Goal: Task Accomplishment & Management: Use online tool/utility

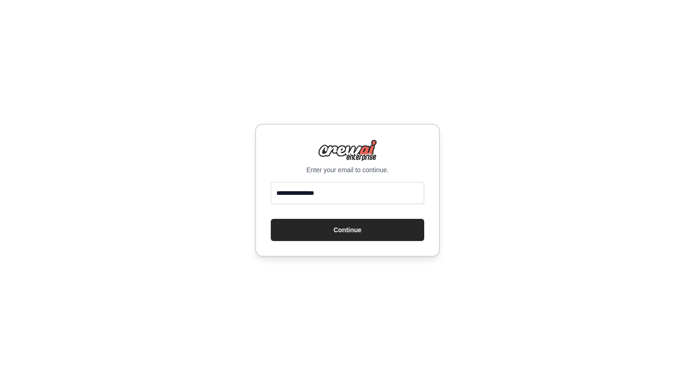
click at [363, 200] on input "**********" at bounding box center [347, 193] width 153 height 22
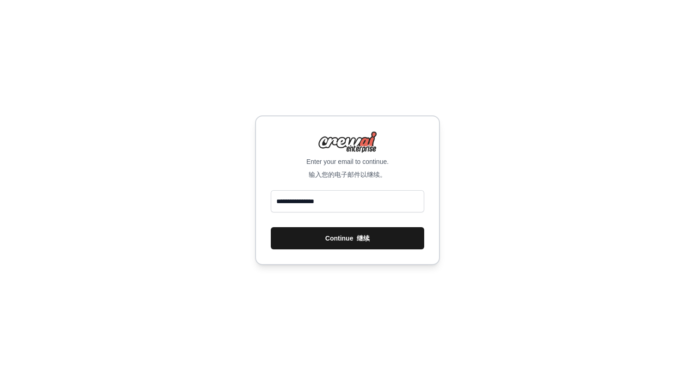
click at [358, 238] on font "继续" at bounding box center [363, 238] width 13 height 7
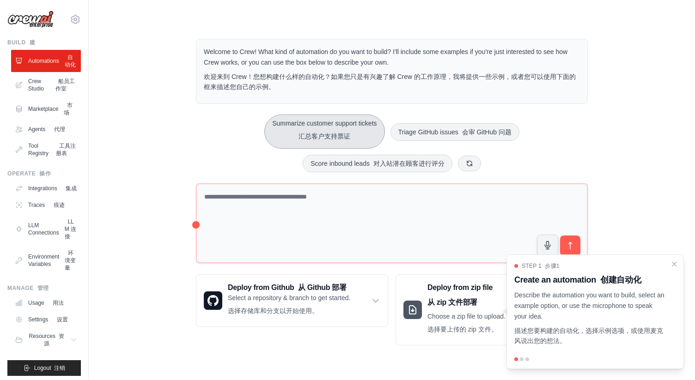
click at [322, 124] on button "Summarize customer support tickets 汇总客户支持票证" at bounding box center [324, 132] width 120 height 34
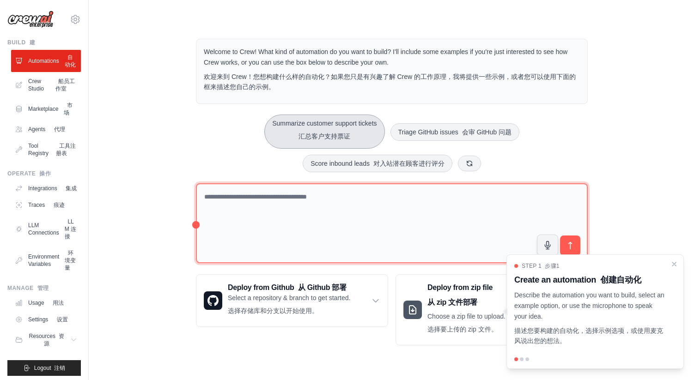
type textarea "**********"
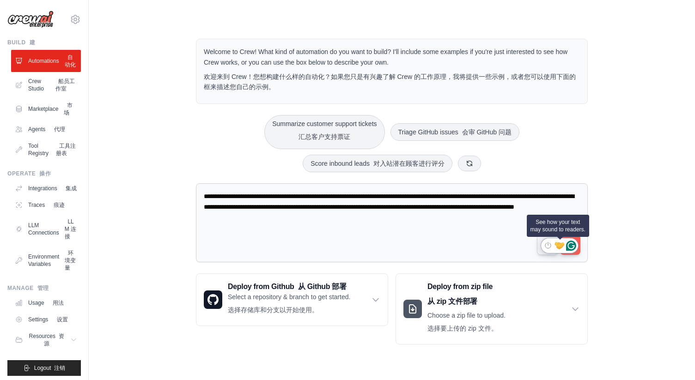
drag, startPoint x: 570, startPoint y: 246, endPoint x: 564, endPoint y: 248, distance: 5.8
click at [549, 247] on icon "Turn off Grammarly on this website" at bounding box center [548, 245] width 6 height 7
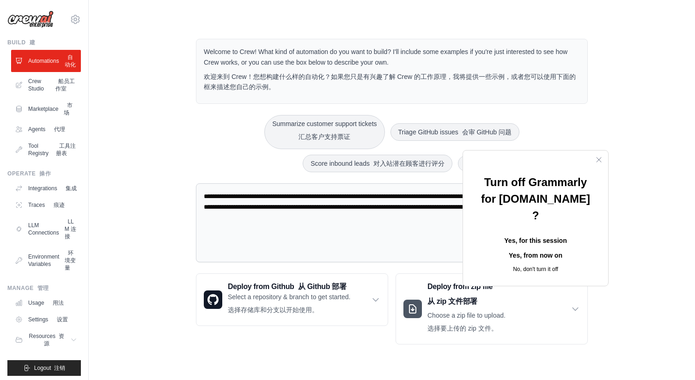
click at [508, 248] on button "Yes, from now on" at bounding box center [536, 255] width 116 height 15
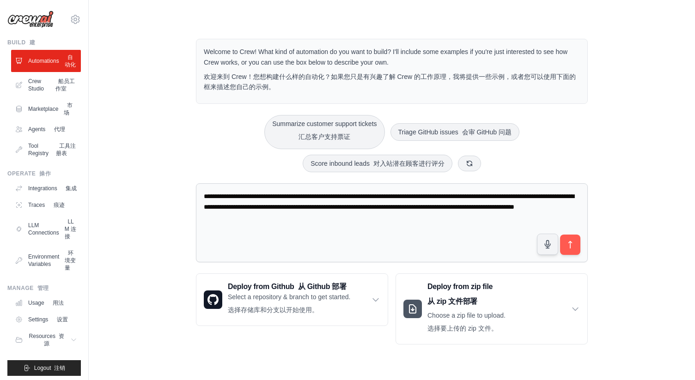
click at [573, 249] on button "submit" at bounding box center [570, 244] width 21 height 21
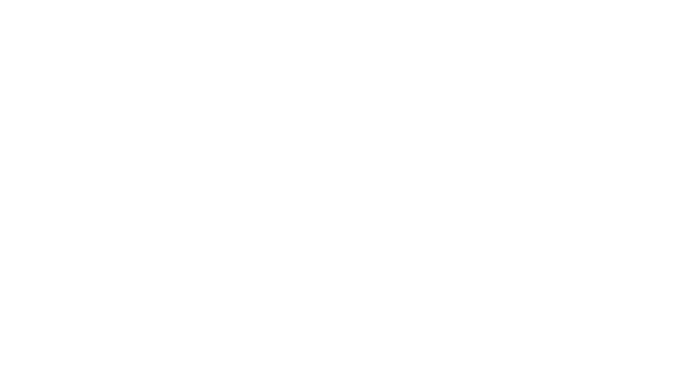
click at [684, 0] on html at bounding box center [347, 0] width 695 height 0
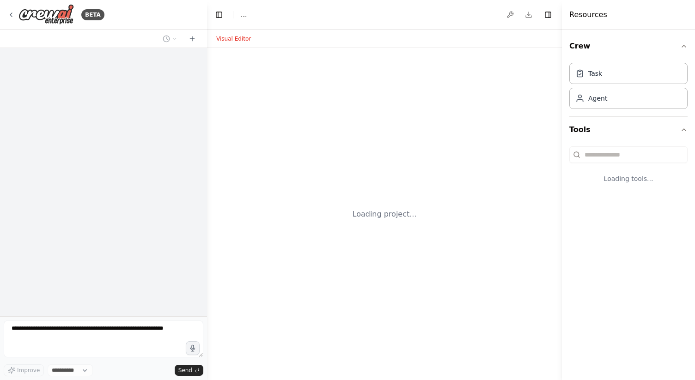
select select "****"
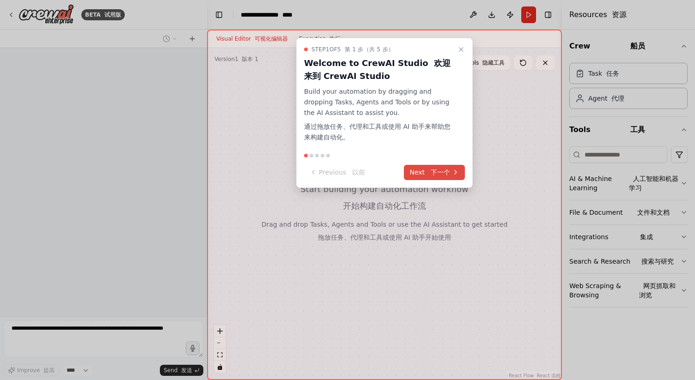
click at [438, 171] on font "下一个" at bounding box center [440, 172] width 19 height 7
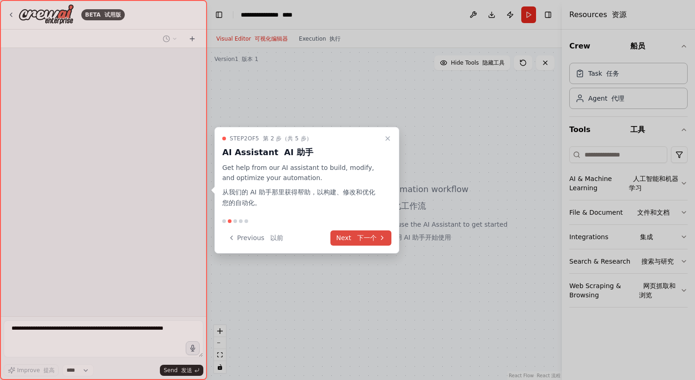
click at [370, 233] on font "下一个" at bounding box center [365, 238] width 24 height 10
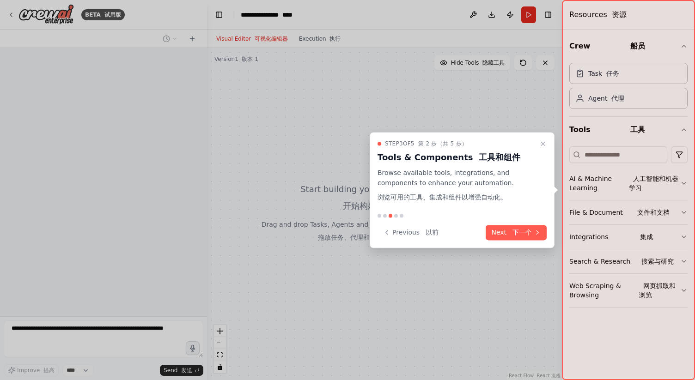
click at [511, 230] on font at bounding box center [510, 232] width 4 height 7
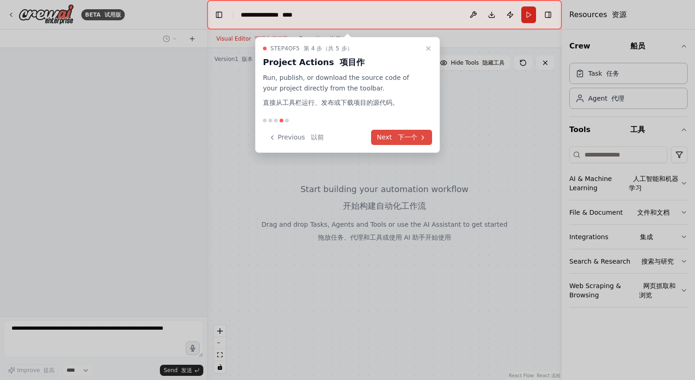
click at [399, 134] on font "下一个" at bounding box center [407, 137] width 19 height 7
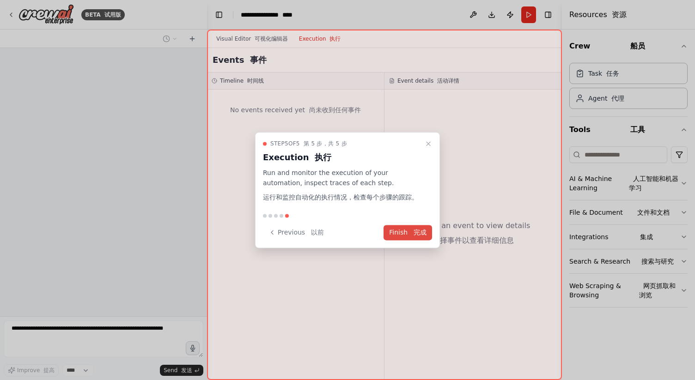
click at [416, 231] on font "完成" at bounding box center [420, 232] width 13 height 7
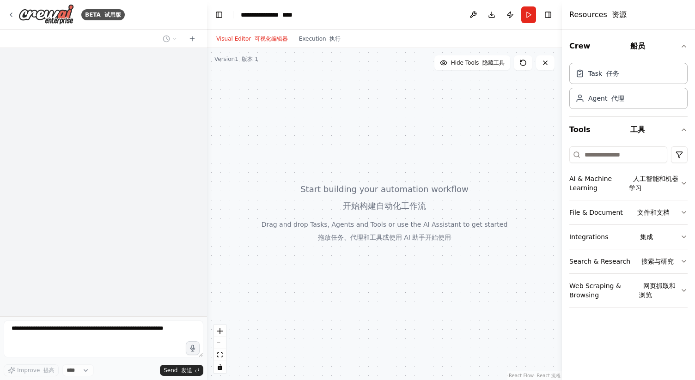
click at [319, 157] on div at bounding box center [384, 214] width 355 height 332
click at [130, 130] on div at bounding box center [103, 182] width 207 height 269
click at [416, 255] on div at bounding box center [384, 214] width 355 height 332
click at [399, 203] on div at bounding box center [384, 214] width 355 height 332
drag, startPoint x: 348, startPoint y: 202, endPoint x: 352, endPoint y: 191, distance: 11.2
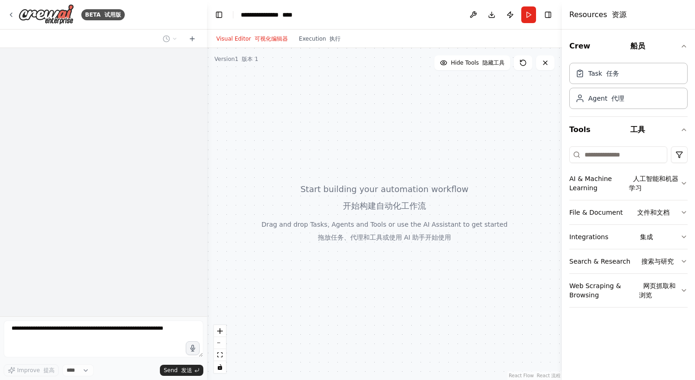
click at [354, 191] on div at bounding box center [384, 214] width 355 height 332
click at [299, 165] on div at bounding box center [384, 214] width 355 height 332
click at [190, 35] on icon at bounding box center [192, 38] width 7 height 7
click at [191, 39] on icon at bounding box center [192, 38] width 7 height 7
click at [23, 10] on img at bounding box center [45, 14] width 55 height 21
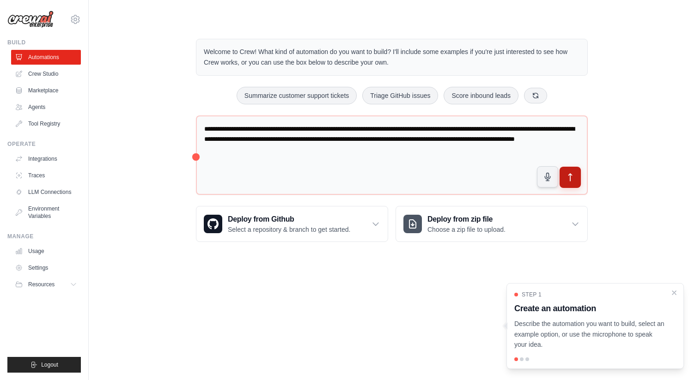
click at [575, 181] on button "submit" at bounding box center [570, 177] width 21 height 21
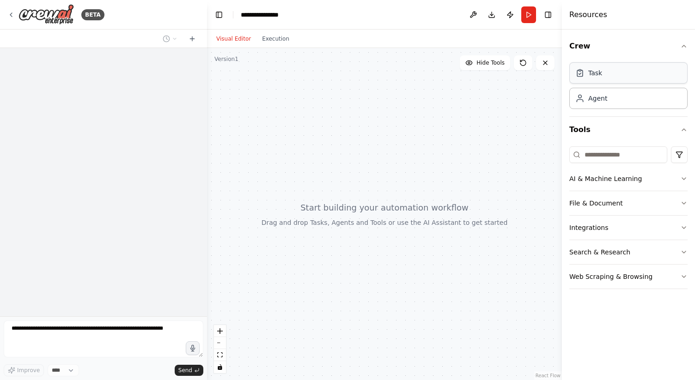
click at [652, 82] on div "Task" at bounding box center [628, 72] width 118 height 21
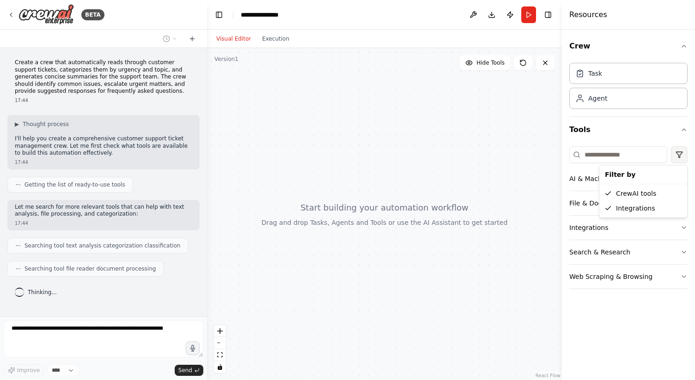
click at [679, 150] on html "**********" at bounding box center [347, 190] width 695 height 380
click at [635, 132] on html "**********" at bounding box center [347, 190] width 695 height 380
click at [632, 186] on button "AI & Machine Learning" at bounding box center [628, 179] width 118 height 24
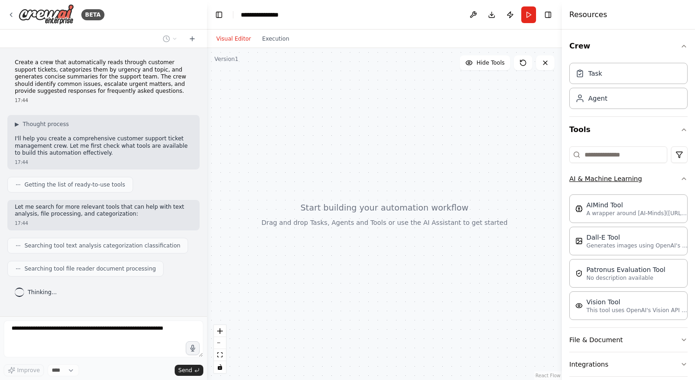
scroll to position [14, 0]
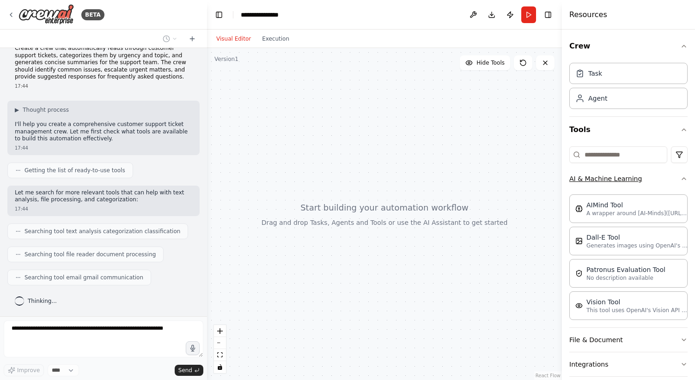
click at [650, 180] on button "AI & Machine Learning" at bounding box center [628, 179] width 118 height 24
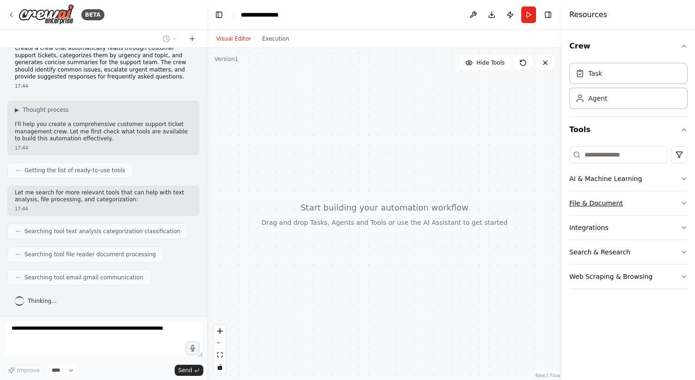
click at [630, 202] on button "File & Document" at bounding box center [628, 203] width 118 height 24
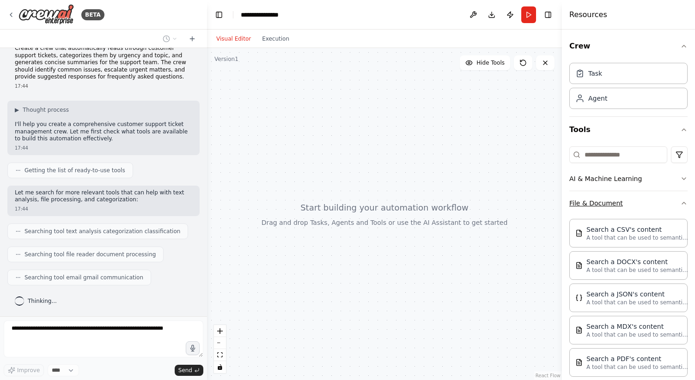
click at [637, 202] on button "File & Document" at bounding box center [628, 203] width 118 height 24
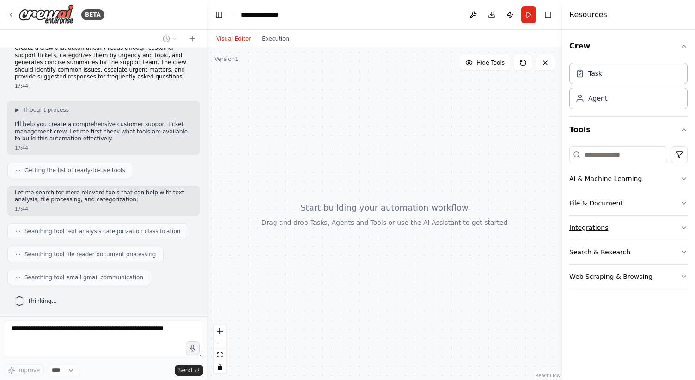
click at [629, 216] on button "Integrations" at bounding box center [628, 228] width 118 height 24
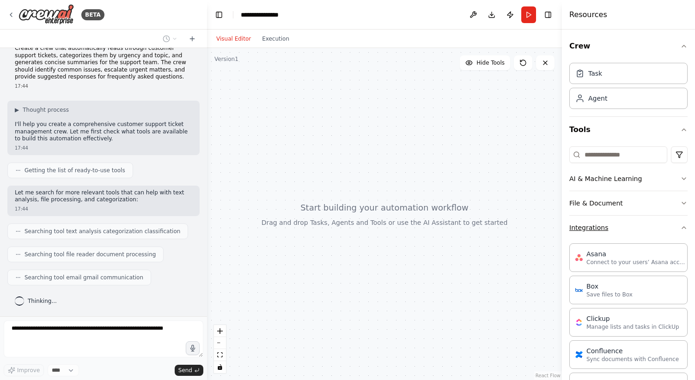
click at [629, 221] on button "Integrations" at bounding box center [628, 228] width 118 height 24
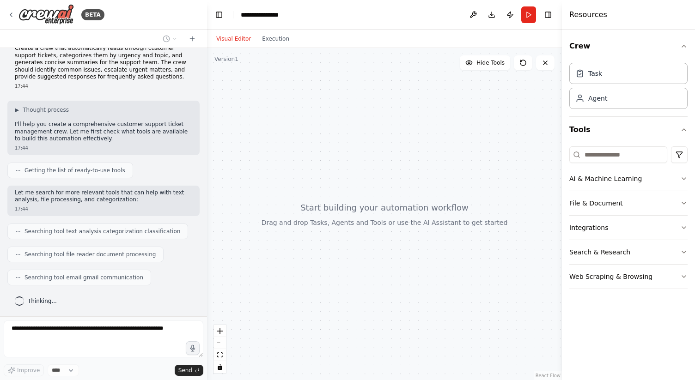
click at [513, 139] on div at bounding box center [384, 214] width 355 height 332
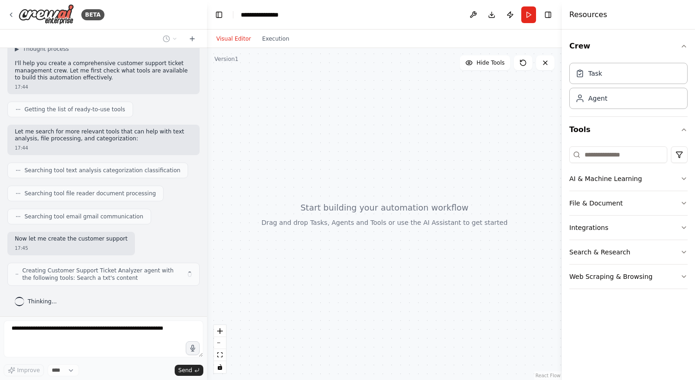
scroll to position [83, 0]
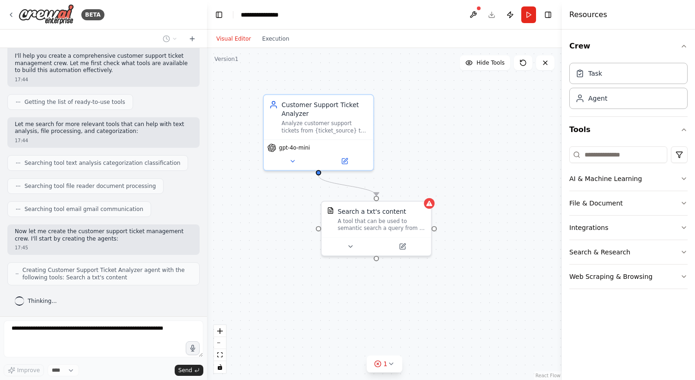
click at [469, 136] on div ".deletable-edge-delete-btn { width: 20px; height: 20px; border: 0px solid #ffff…" at bounding box center [384, 214] width 355 height 332
click at [274, 37] on button "Execution" at bounding box center [276, 38] width 38 height 11
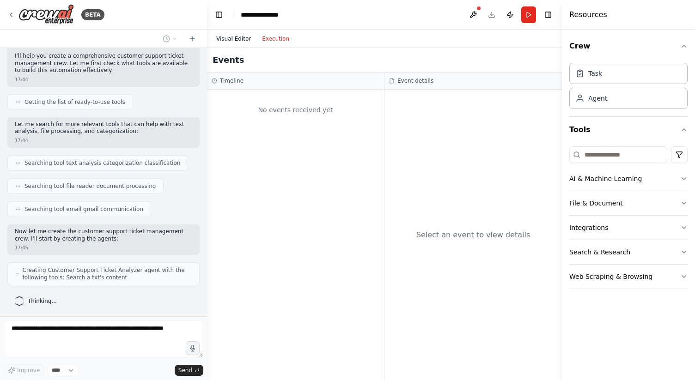
click at [233, 40] on button "Visual Editor" at bounding box center [234, 38] width 46 height 11
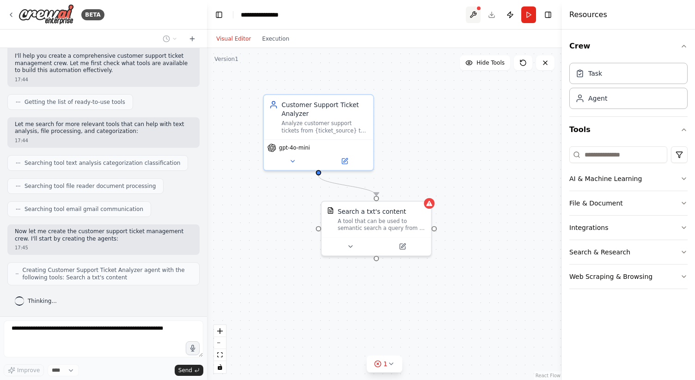
click at [471, 18] on button at bounding box center [473, 14] width 15 height 17
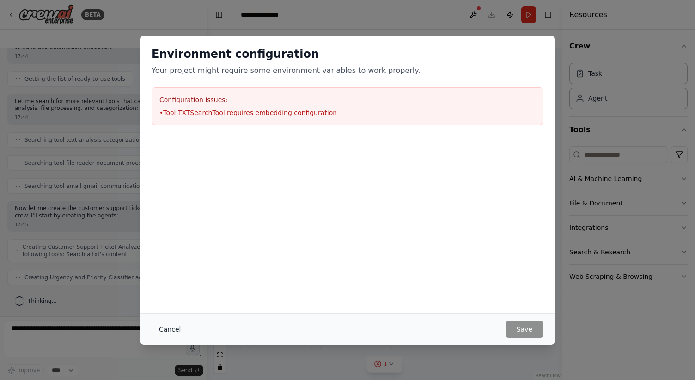
click at [169, 333] on button "Cancel" at bounding box center [170, 329] width 37 height 17
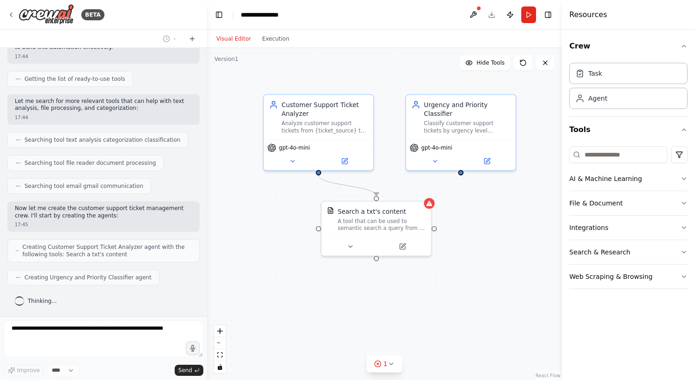
scroll to position [129, 0]
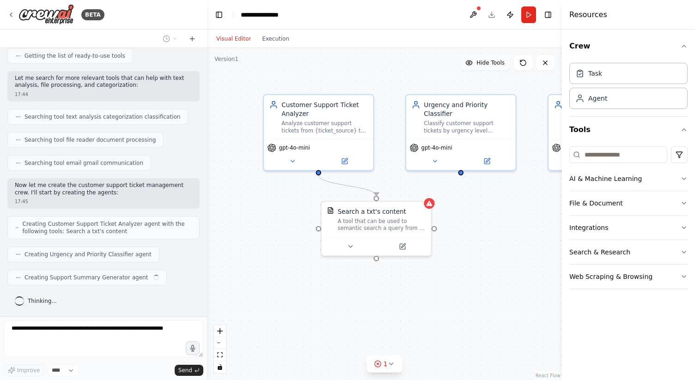
click at [485, 66] on span "Hide Tools" at bounding box center [491, 62] width 28 height 7
click at [486, 64] on span "Show Tools" at bounding box center [489, 62] width 31 height 7
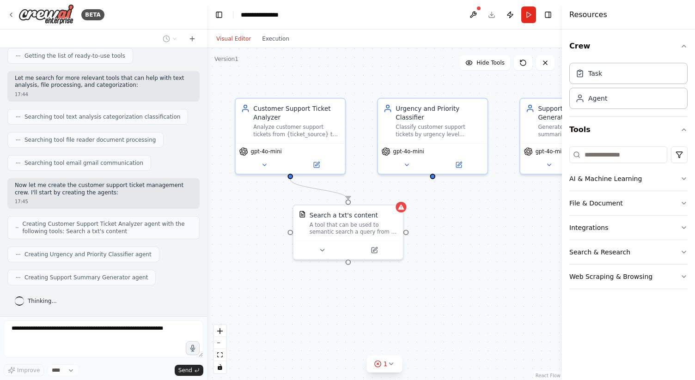
drag, startPoint x: 386, startPoint y: 67, endPoint x: 303, endPoint y: 66, distance: 82.7
click at [303, 66] on div ".deletable-edge-delete-btn { width: 20px; height: 20px; border: 0px solid #ffff…" at bounding box center [384, 214] width 355 height 332
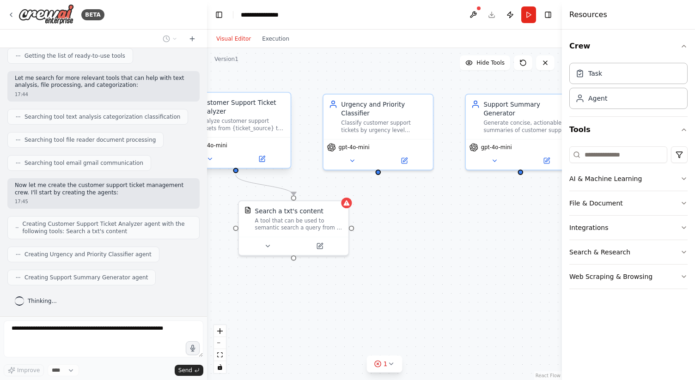
scroll to position [152, 0]
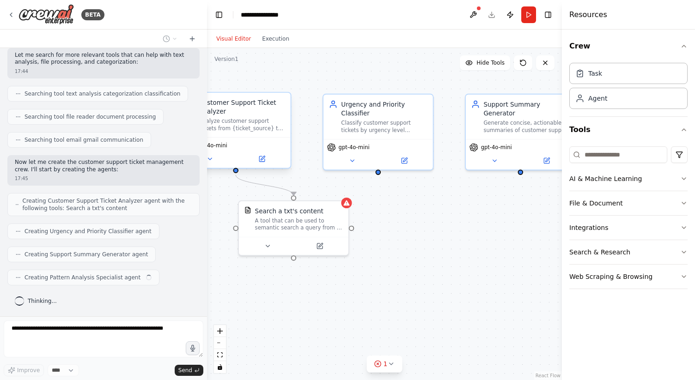
click at [253, 117] on div "Customer Support Ticket Analyzer Analyze customer support tickets from {ticket_…" at bounding box center [242, 115] width 86 height 34
click at [386, 119] on div "Classify customer support tickets by urgency level (critical, high, medium, low…" at bounding box center [384, 125] width 86 height 14
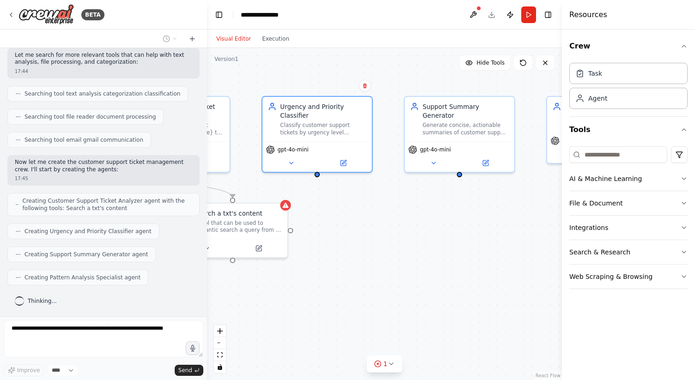
drag, startPoint x: 317, startPoint y: 73, endPoint x: 259, endPoint y: 74, distance: 57.8
click at [255, 74] on div ".deletable-edge-delete-btn { width: 20px; height: 20px; border: 0px solid #ffff…" at bounding box center [384, 214] width 355 height 332
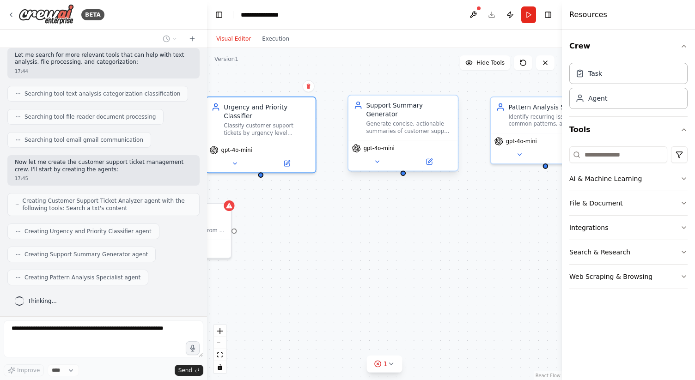
click at [400, 121] on div "Generate concise, actionable summaries of customer support tickets for the supp…" at bounding box center [409, 128] width 86 height 14
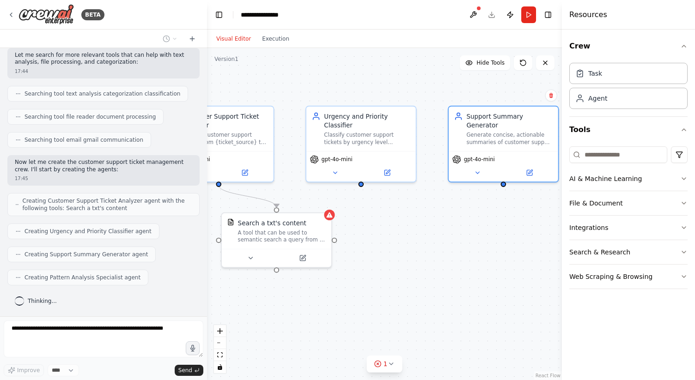
drag, startPoint x: 330, startPoint y: 72, endPoint x: 451, endPoint y: 91, distance: 122.0
click at [454, 90] on div ".deletable-edge-delete-btn { width: 20px; height: 20px; border: 0px solid #ffff…" at bounding box center [384, 214] width 355 height 332
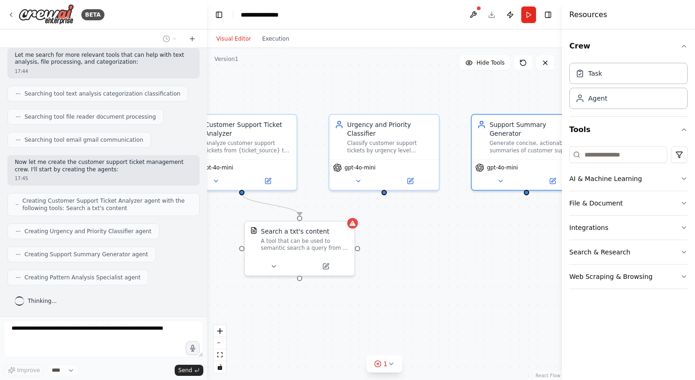
scroll to position [175, 0]
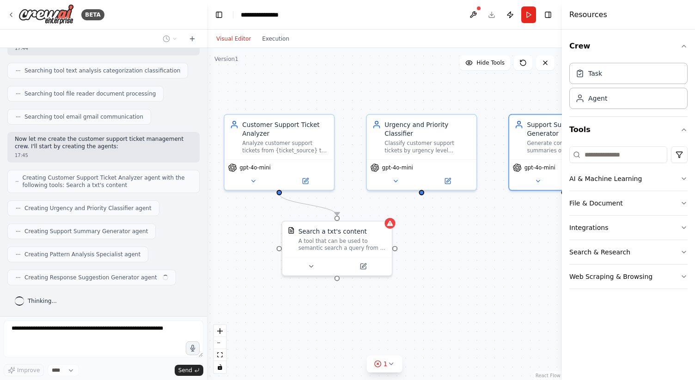
drag, startPoint x: 368, startPoint y: 90, endPoint x: 438, endPoint y: 89, distance: 69.3
click at [438, 89] on div ".deletable-edge-delete-btn { width: 20px; height: 20px; border: 0px solid #ffff…" at bounding box center [384, 214] width 355 height 332
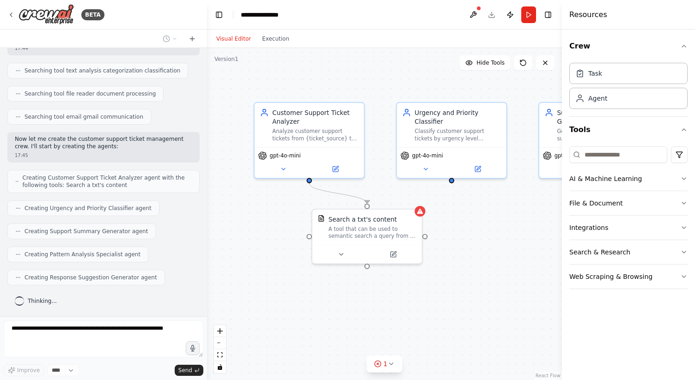
drag, startPoint x: 371, startPoint y: 101, endPoint x: 339, endPoint y: 90, distance: 33.8
click at [339, 90] on div ".deletable-edge-delete-btn { width: 20px; height: 20px; border: 0px solid #ffff…" at bounding box center [384, 214] width 355 height 332
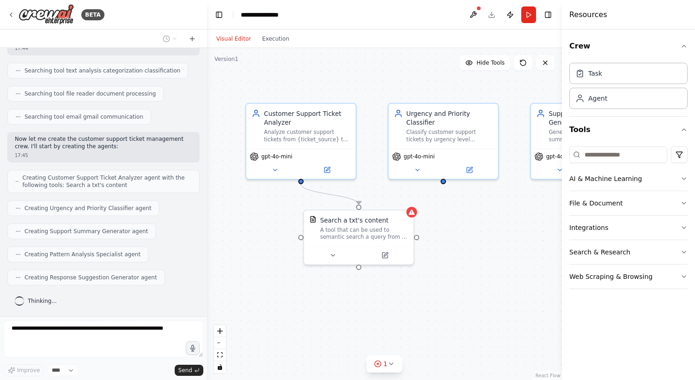
click at [365, 79] on div ".deletable-edge-delete-btn { width: 20px; height: 20px; border: 0px solid #ffff…" at bounding box center [384, 214] width 355 height 332
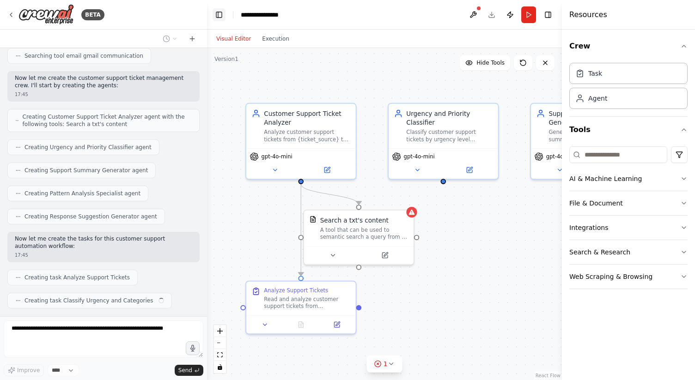
scroll to position [259, 0]
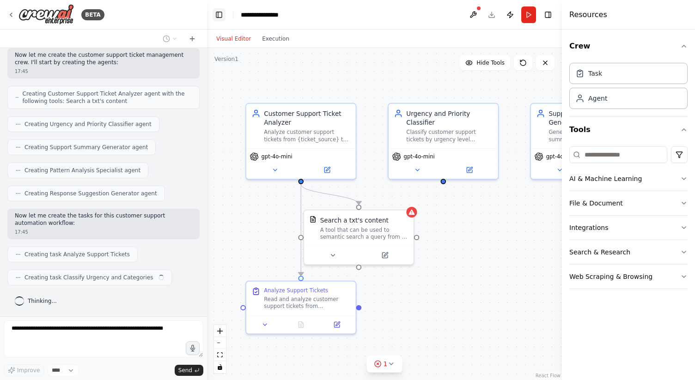
click at [220, 17] on button "Toggle Left Sidebar" at bounding box center [219, 14] width 13 height 13
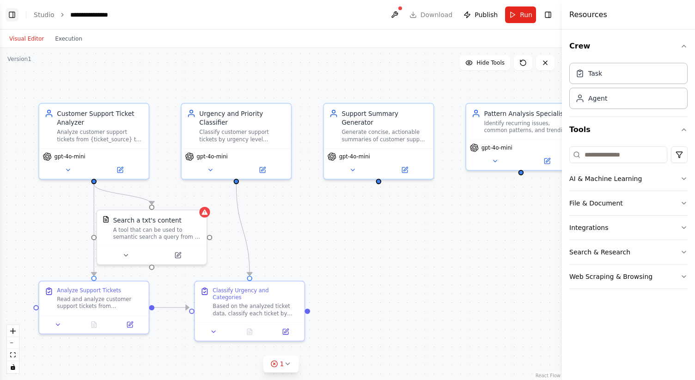
click at [9, 17] on button "Toggle Left Sidebar" at bounding box center [12, 14] width 13 height 13
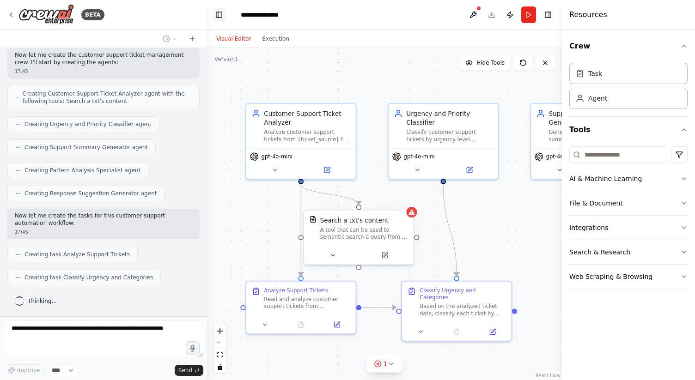
click at [216, 17] on button "Toggle Left Sidebar" at bounding box center [219, 14] width 13 height 13
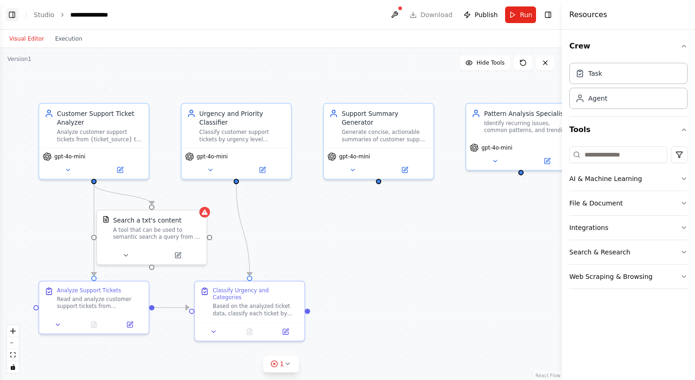
click at [13, 16] on button "Toggle Left Sidebar" at bounding box center [12, 14] width 13 height 13
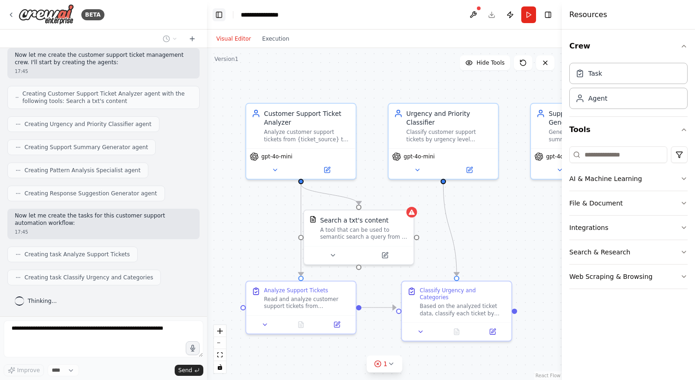
click at [218, 15] on button "Toggle Left Sidebar" at bounding box center [219, 14] width 13 height 13
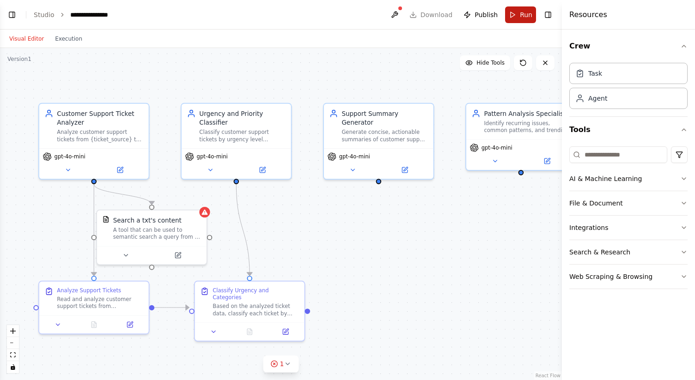
click at [524, 18] on span "Run" at bounding box center [526, 14] width 12 height 9
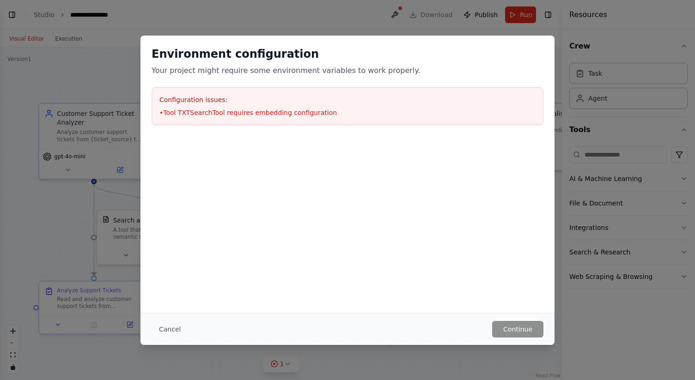
click at [165, 338] on div "Cancel Continue" at bounding box center [348, 329] width 414 height 32
click at [170, 327] on button "Cancel" at bounding box center [170, 329] width 37 height 17
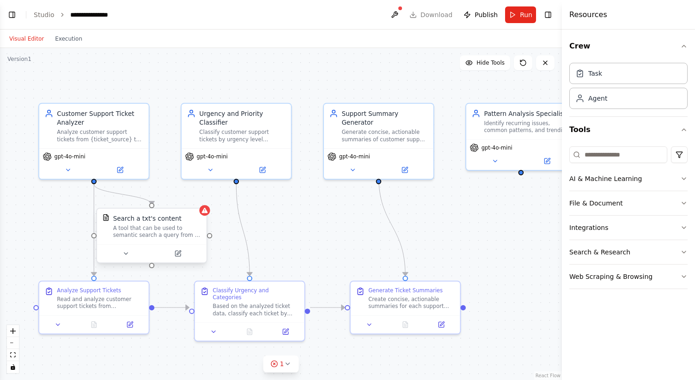
click at [154, 238] on div "A tool that can be used to semantic search a query from a txt's content." at bounding box center [157, 232] width 88 height 14
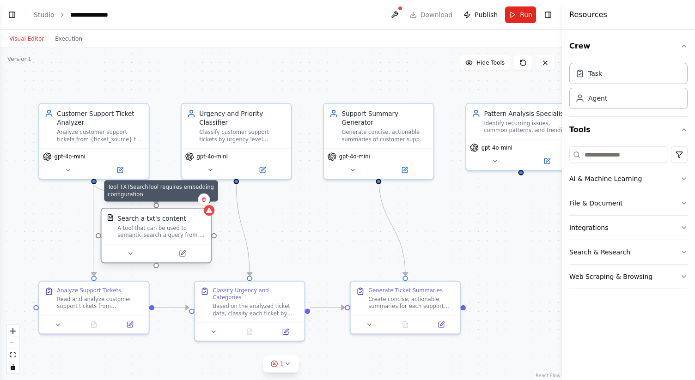
scroll to position [306, 0]
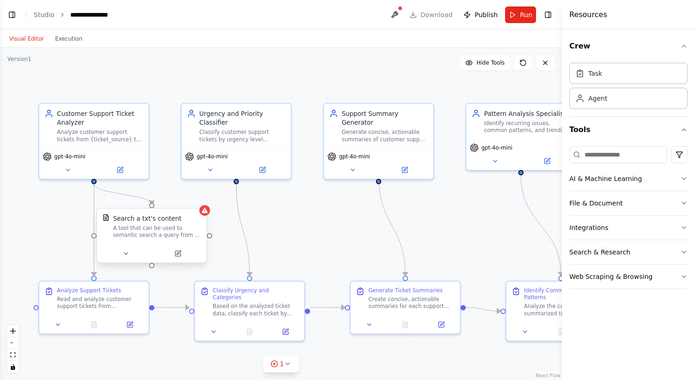
click at [202, 202] on div ".deletable-edge-delete-btn { width: 20px; height: 20px; border: 0px solid #ffff…" at bounding box center [281, 214] width 562 height 332
click at [184, 231] on div "A tool that can be used to semantic search a query from a txt's content." at bounding box center [157, 232] width 88 height 14
click at [203, 202] on icon at bounding box center [204, 200] width 6 height 6
click at [182, 202] on button "Confirm" at bounding box center [177, 199] width 33 height 11
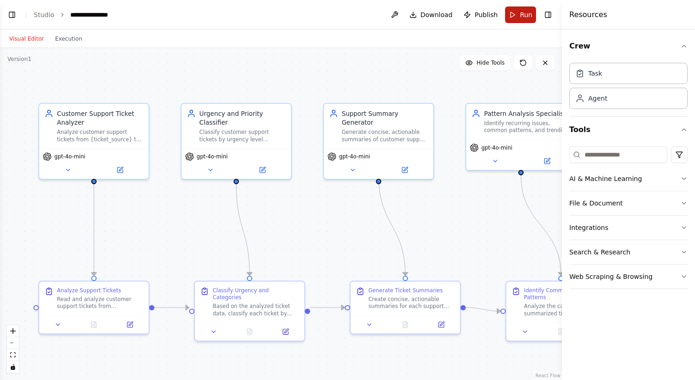
click at [522, 12] on span "Run" at bounding box center [526, 14] width 12 height 9
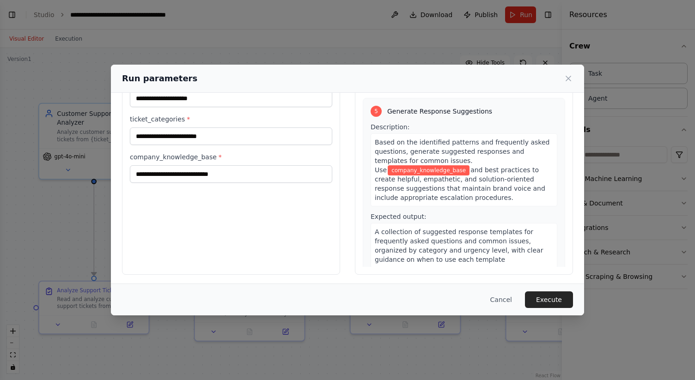
scroll to position [50, 0]
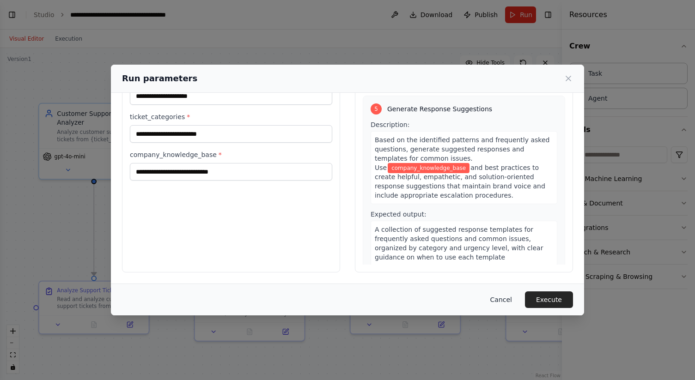
click at [508, 298] on button "Cancel" at bounding box center [501, 300] width 37 height 17
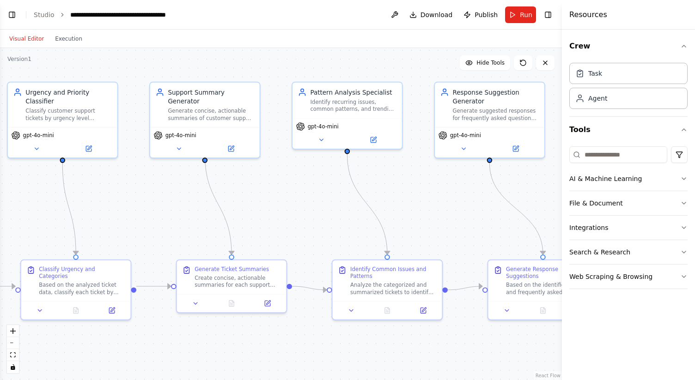
drag, startPoint x: 461, startPoint y: 220, endPoint x: 321, endPoint y: 196, distance: 142.5
click at [287, 199] on div ".deletable-edge-delete-btn { width: 20px; height: 20px; border: 0px solid #ffff…" at bounding box center [281, 214] width 562 height 332
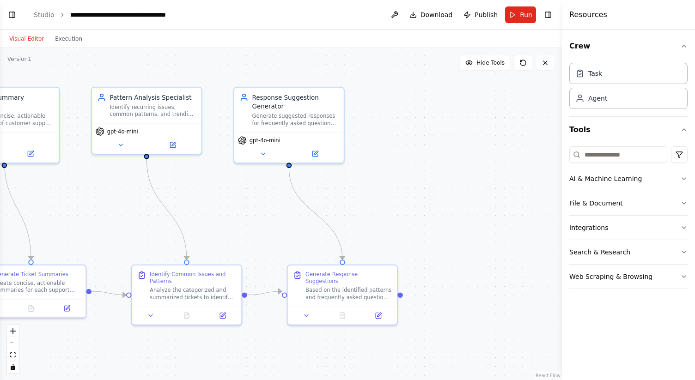
drag, startPoint x: 465, startPoint y: 201, endPoint x: 265, endPoint y: 206, distance: 200.2
click at [265, 206] on div ".deletable-edge-delete-btn { width: 20px; height: 20px; border: 0px solid #ffff…" at bounding box center [281, 214] width 562 height 332
click at [264, 154] on icon at bounding box center [262, 152] width 7 height 7
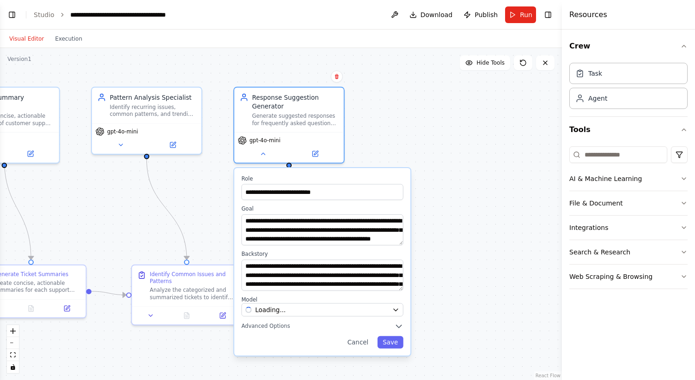
click at [428, 159] on div ".deletable-edge-delete-btn { width: 20px; height: 20px; border: 0px solid #ffff…" at bounding box center [281, 214] width 562 height 332
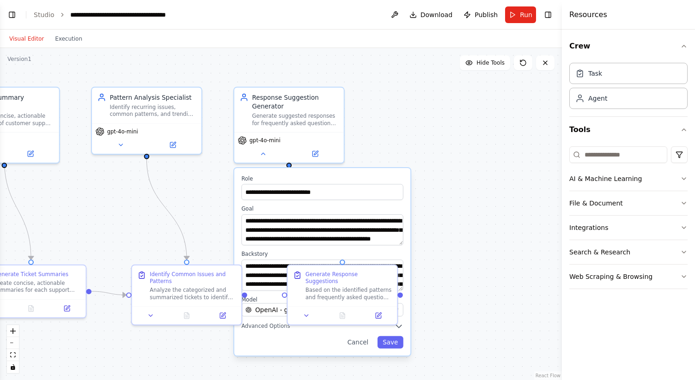
click at [555, 67] on div ".deletable-edge-delete-btn { width: 20px; height: 20px; border: 0px solid #ffff…" at bounding box center [281, 214] width 562 height 332
click at [545, 66] on icon at bounding box center [545, 62] width 7 height 7
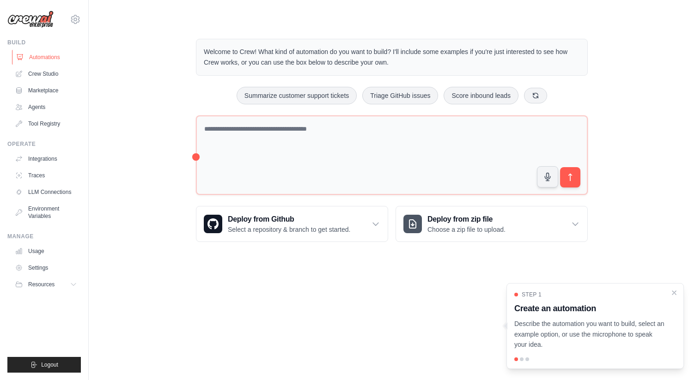
click at [48, 60] on link "Automations" at bounding box center [47, 57] width 70 height 15
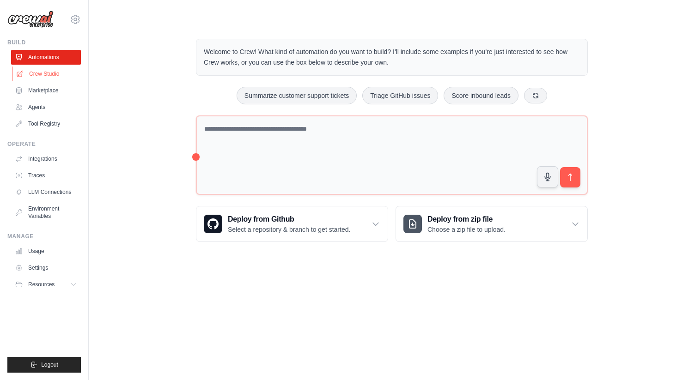
click at [44, 74] on link "Crew Studio" at bounding box center [47, 74] width 70 height 15
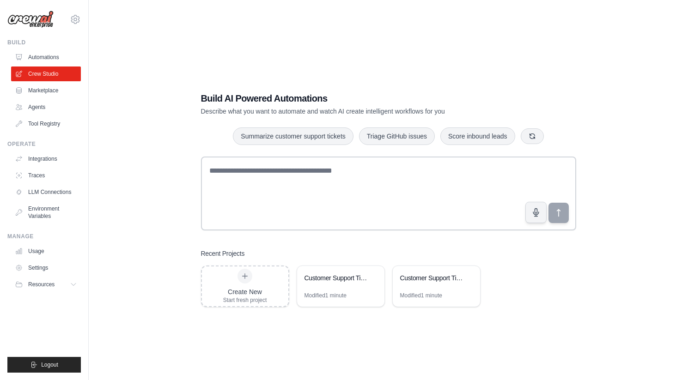
click at [40, 93] on link "Marketplace" at bounding box center [46, 90] width 70 height 15
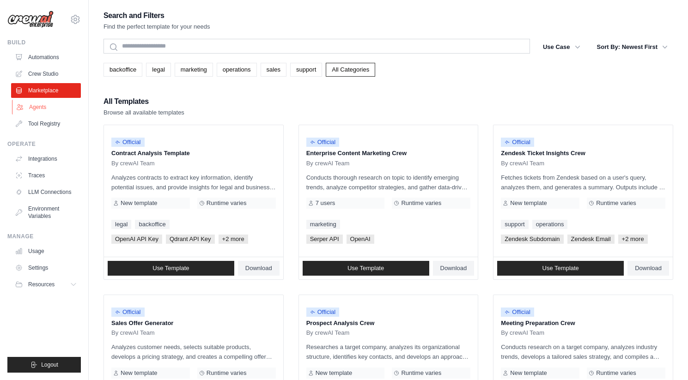
click at [30, 102] on link "Agents" at bounding box center [47, 107] width 70 height 15
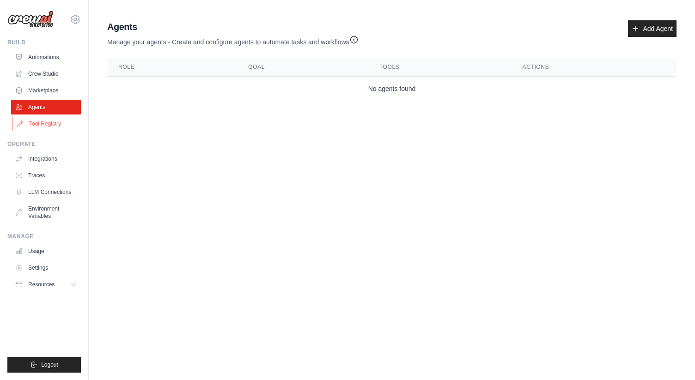
click at [26, 126] on link "Tool Registry" at bounding box center [47, 123] width 70 height 15
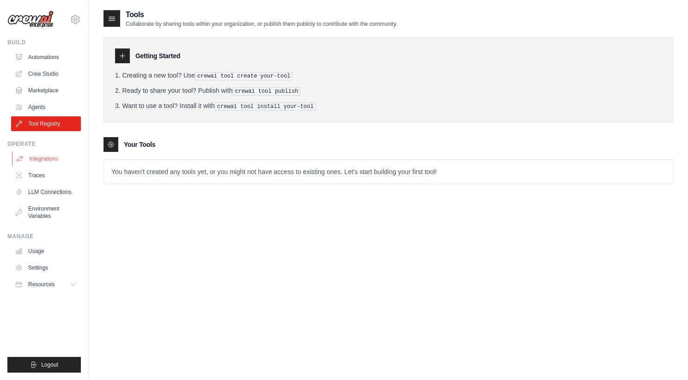
click at [42, 163] on link "Integrations" at bounding box center [47, 159] width 70 height 15
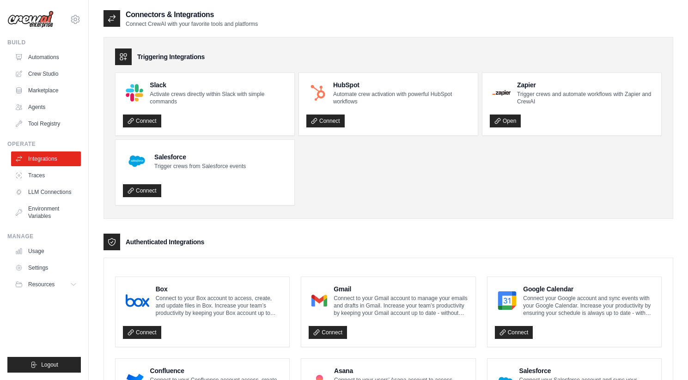
click at [41, 175] on link "Traces" at bounding box center [46, 175] width 70 height 15
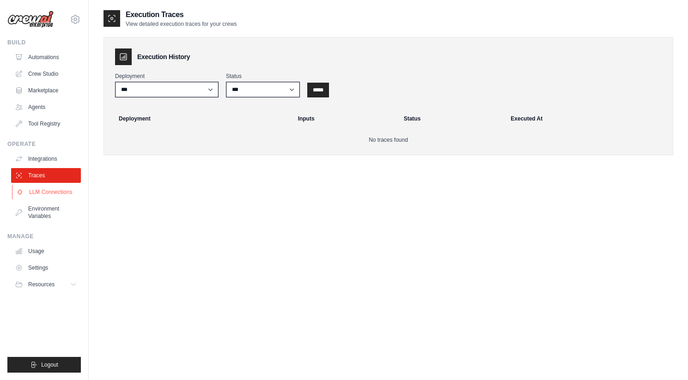
click at [42, 194] on link "LLM Connections" at bounding box center [47, 192] width 70 height 15
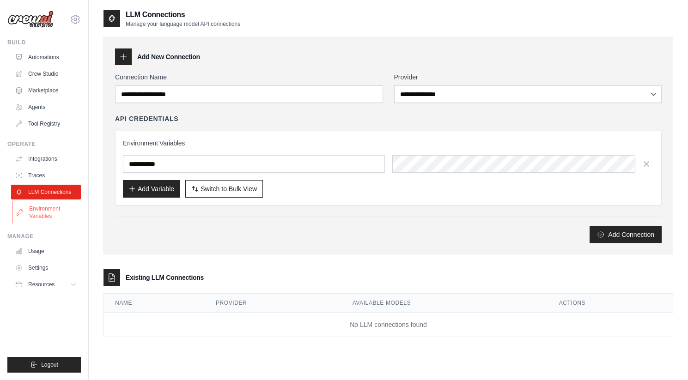
click at [47, 210] on link "Environment Variables" at bounding box center [47, 213] width 70 height 22
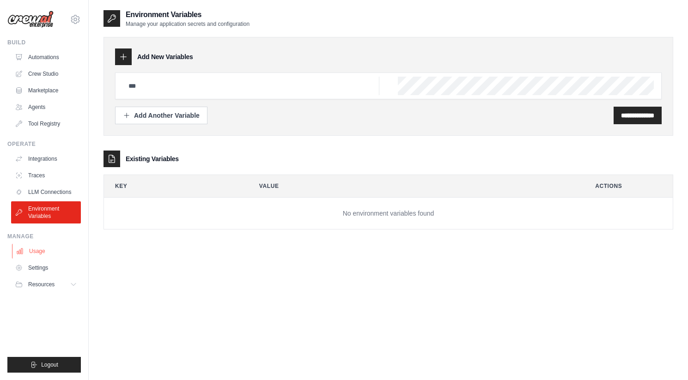
click at [48, 251] on link "Usage" at bounding box center [47, 251] width 70 height 15
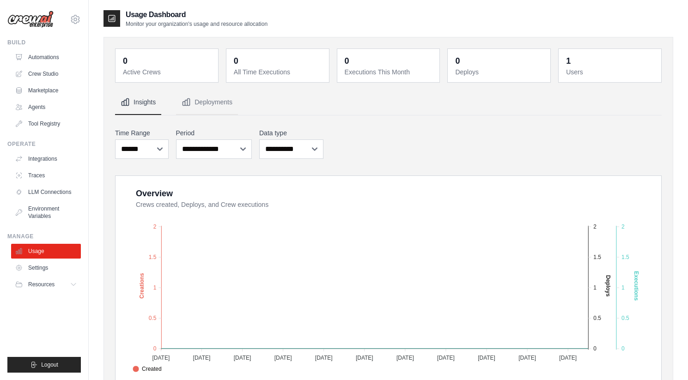
click at [44, 275] on ul "Usage Settings Resources Documentation Blog" at bounding box center [46, 268] width 70 height 48
click at [46, 287] on span "Resources" at bounding box center [42, 284] width 26 height 7
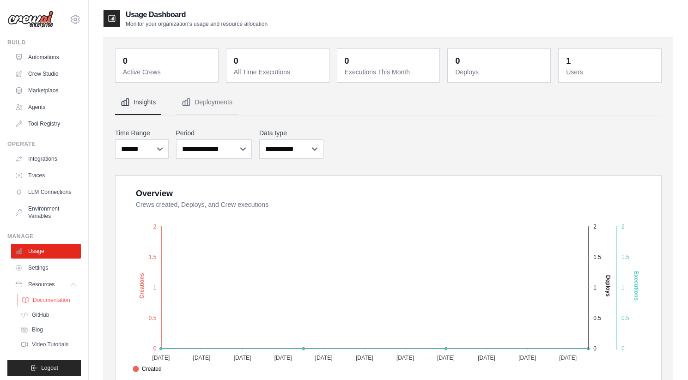
click at [41, 304] on span "Documentation" at bounding box center [51, 300] width 37 height 7
